Goal: Task Accomplishment & Management: Manage account settings

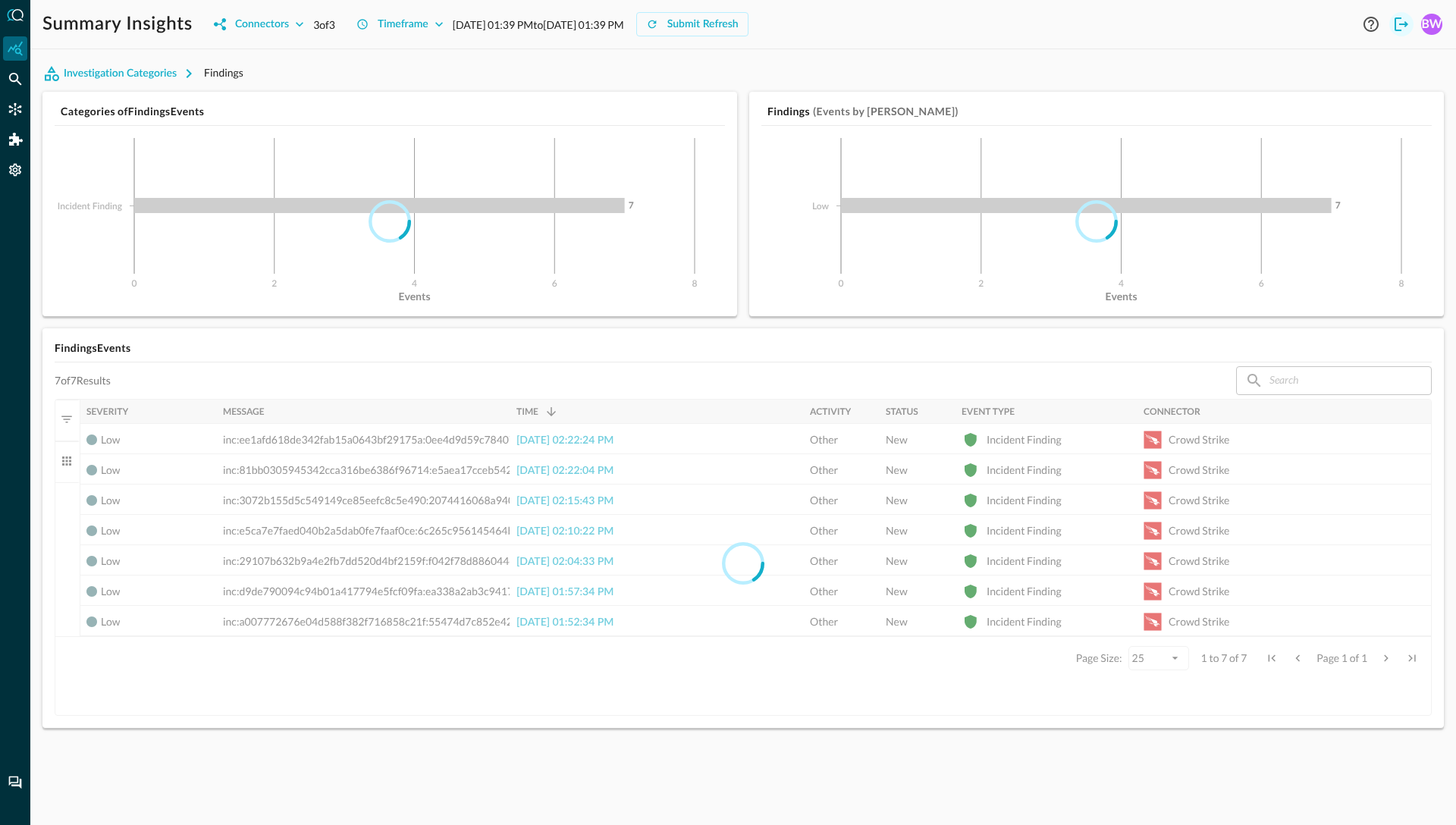
click at [1398, 22] on icon "Logout" at bounding box center [1400, 24] width 19 height 19
